Goal: Use online tool/utility: Use online tool/utility

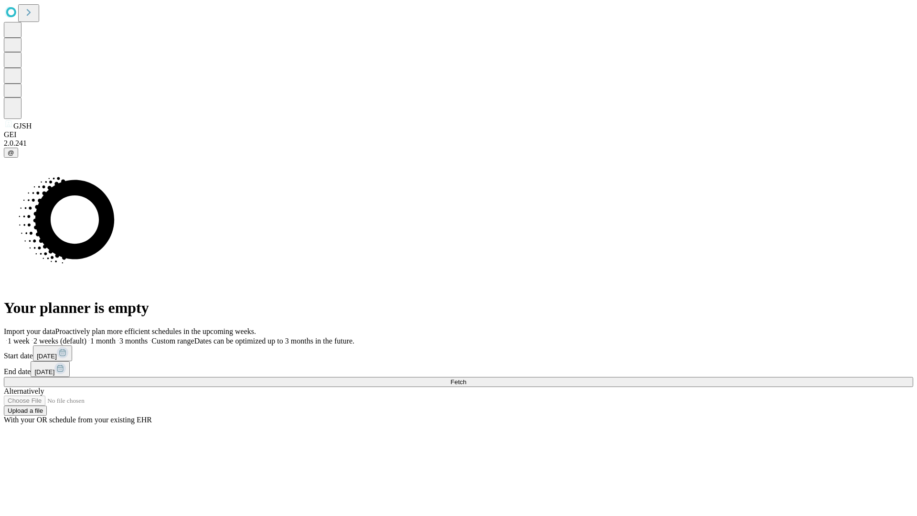
click at [466, 378] on span "Fetch" at bounding box center [458, 381] width 16 height 7
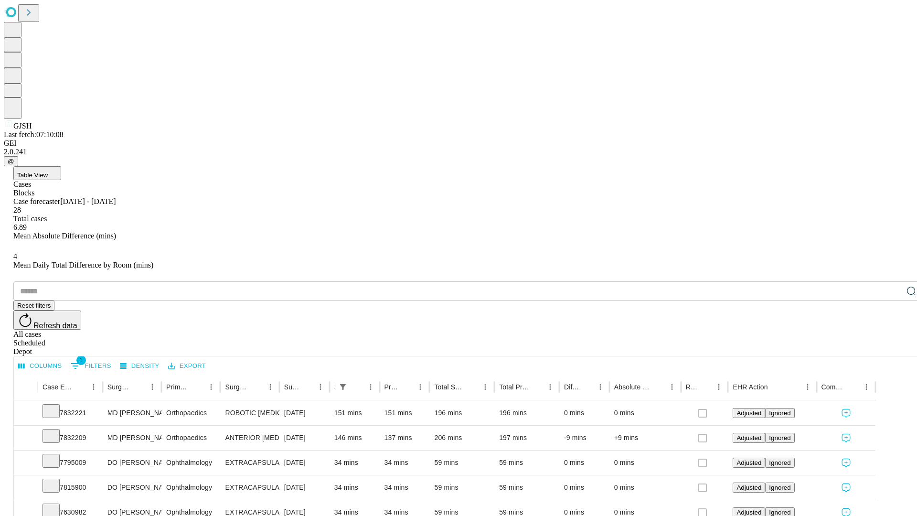
click at [48, 171] on span "Table View" at bounding box center [32, 174] width 31 height 7
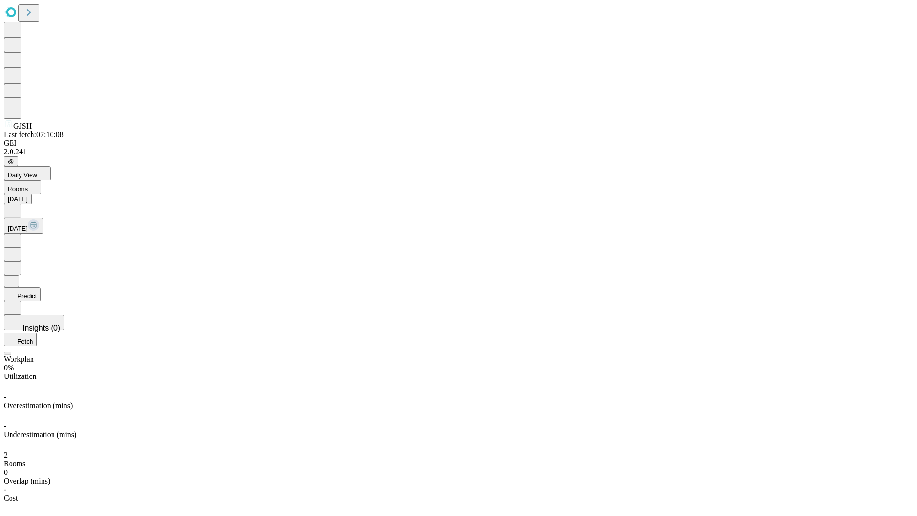
click at [41, 287] on button "Predict" at bounding box center [22, 294] width 37 height 14
